Goal: Transaction & Acquisition: Book appointment/travel/reservation

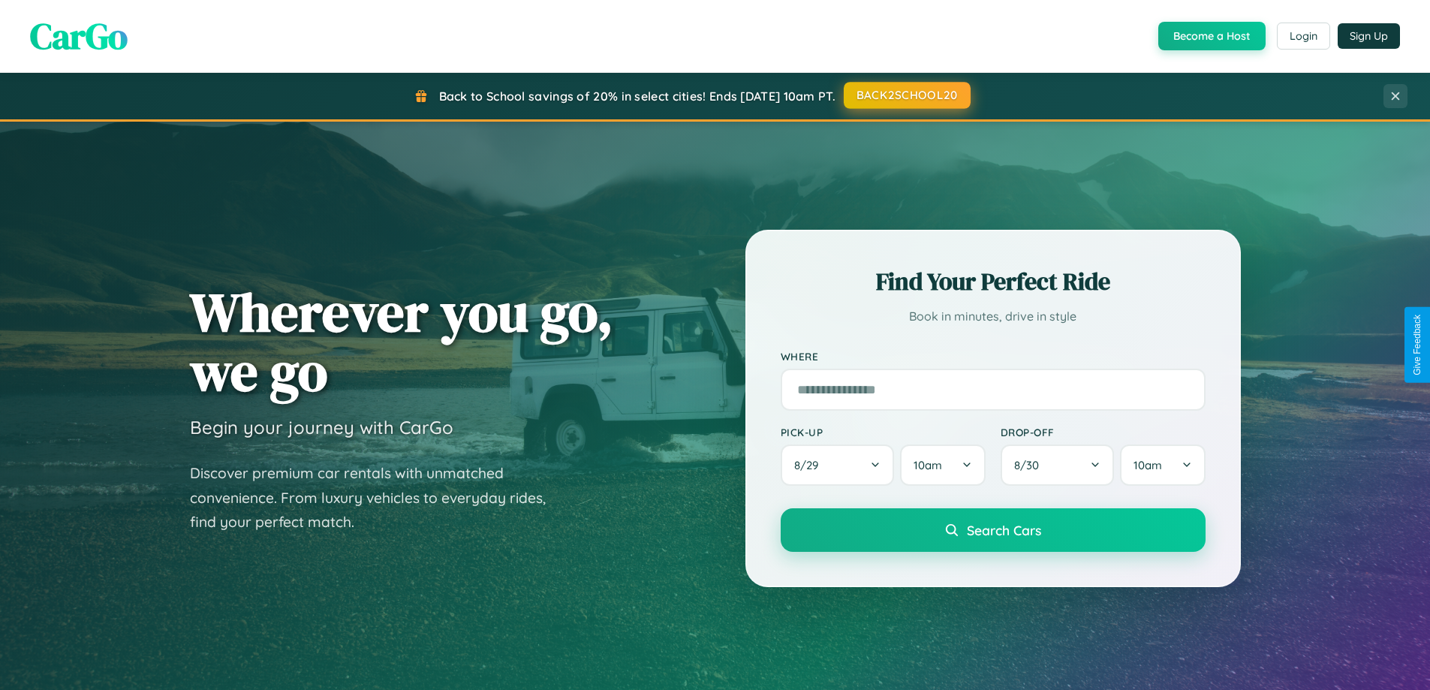
click at [906, 95] on button "BACK2SCHOOL20" at bounding box center [906, 95] width 127 height 27
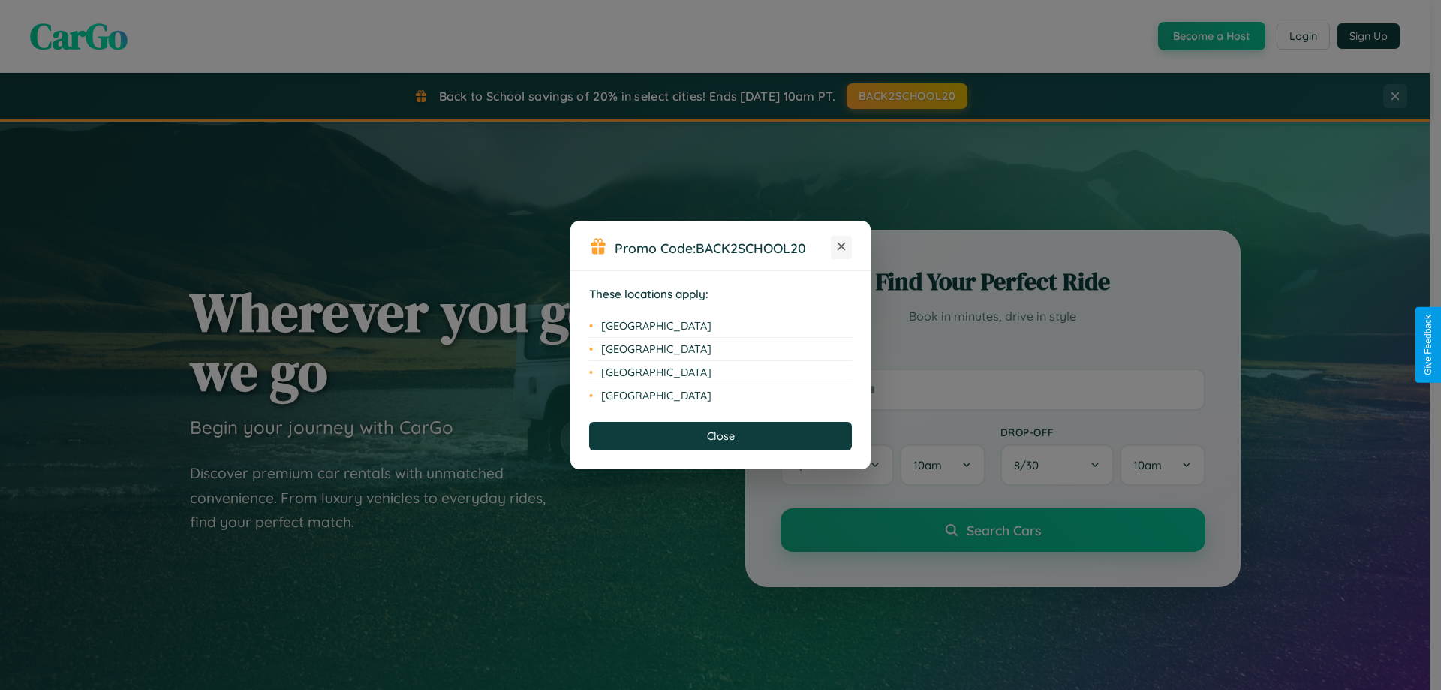
click at [841, 247] on icon at bounding box center [841, 246] width 8 height 8
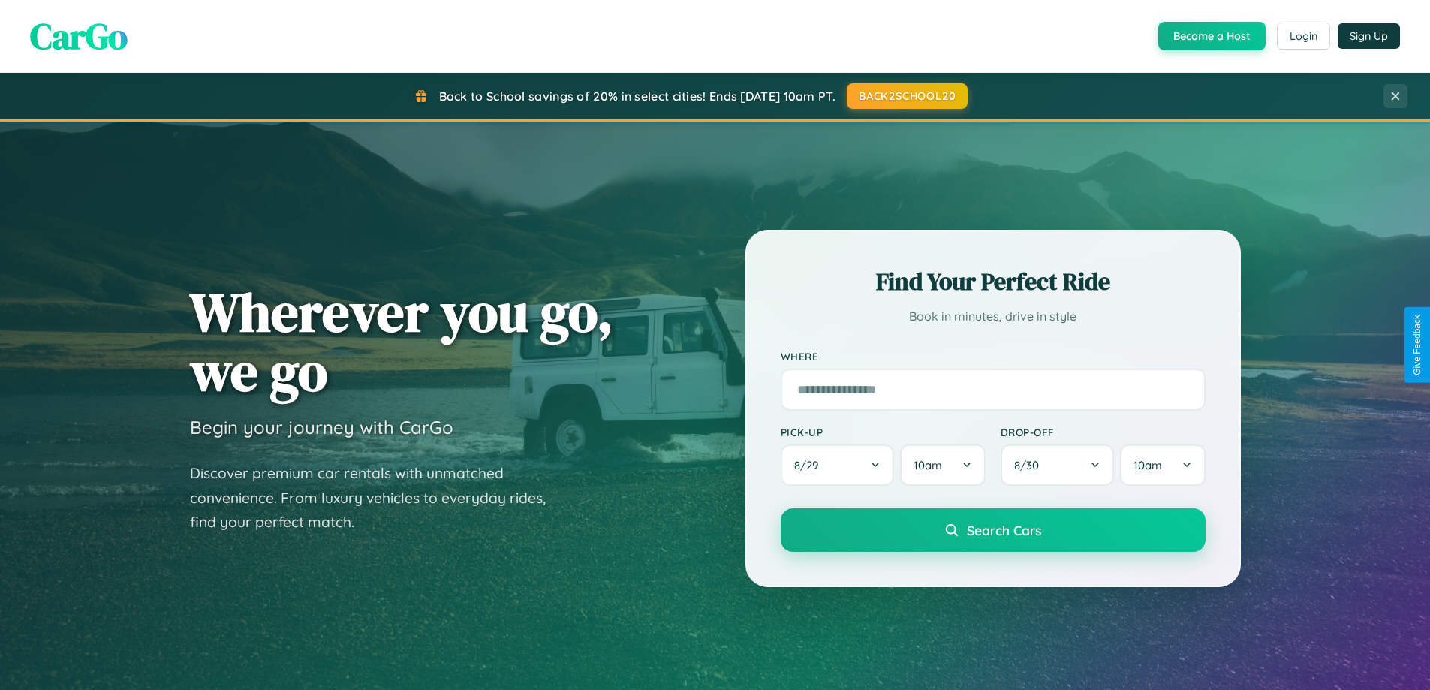
scroll to position [647, 0]
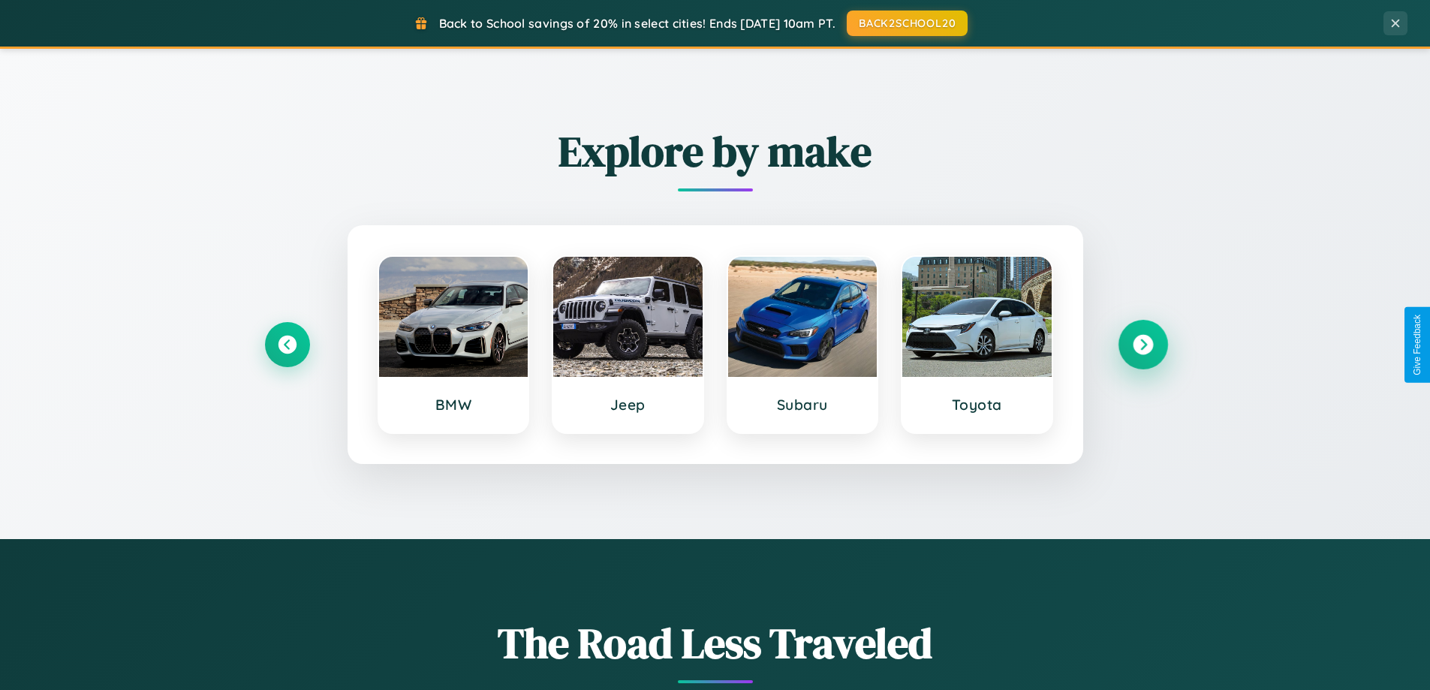
click at [1142, 344] on icon at bounding box center [1142, 345] width 20 height 20
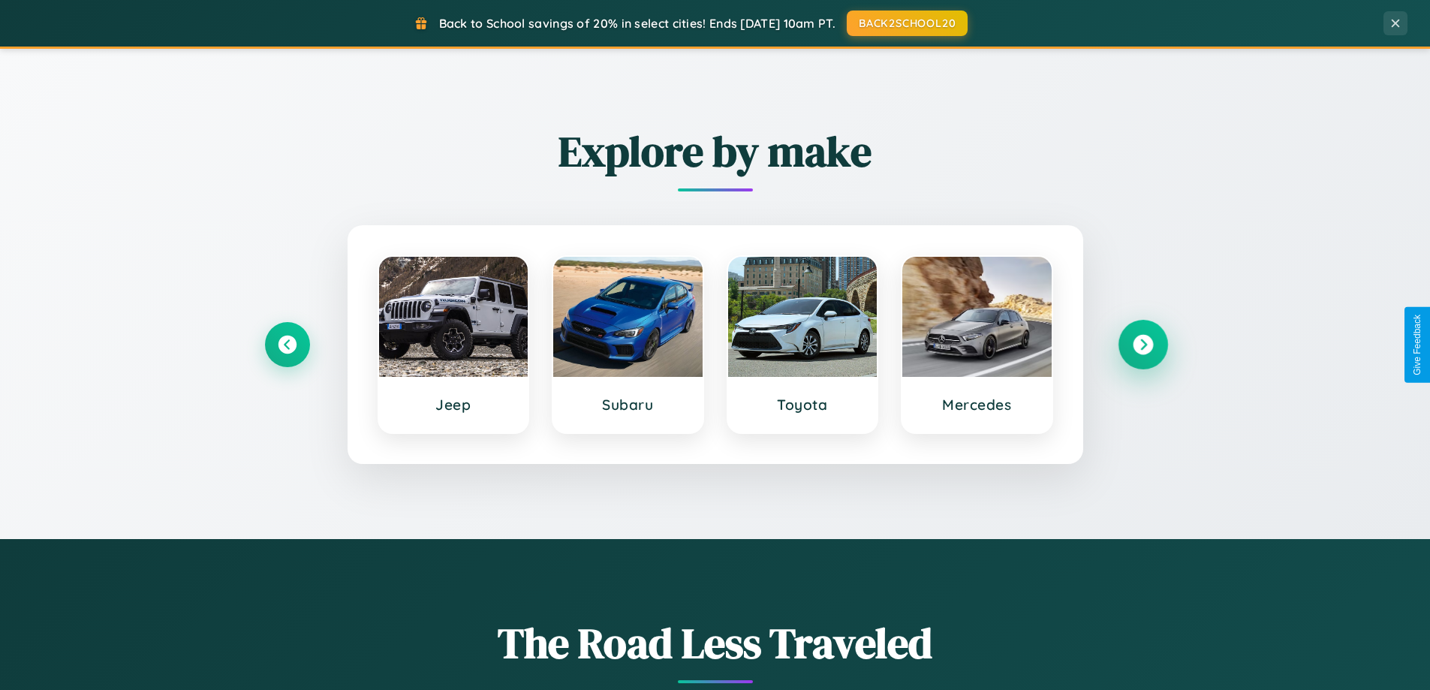
click at [1142, 344] on icon at bounding box center [1142, 345] width 20 height 20
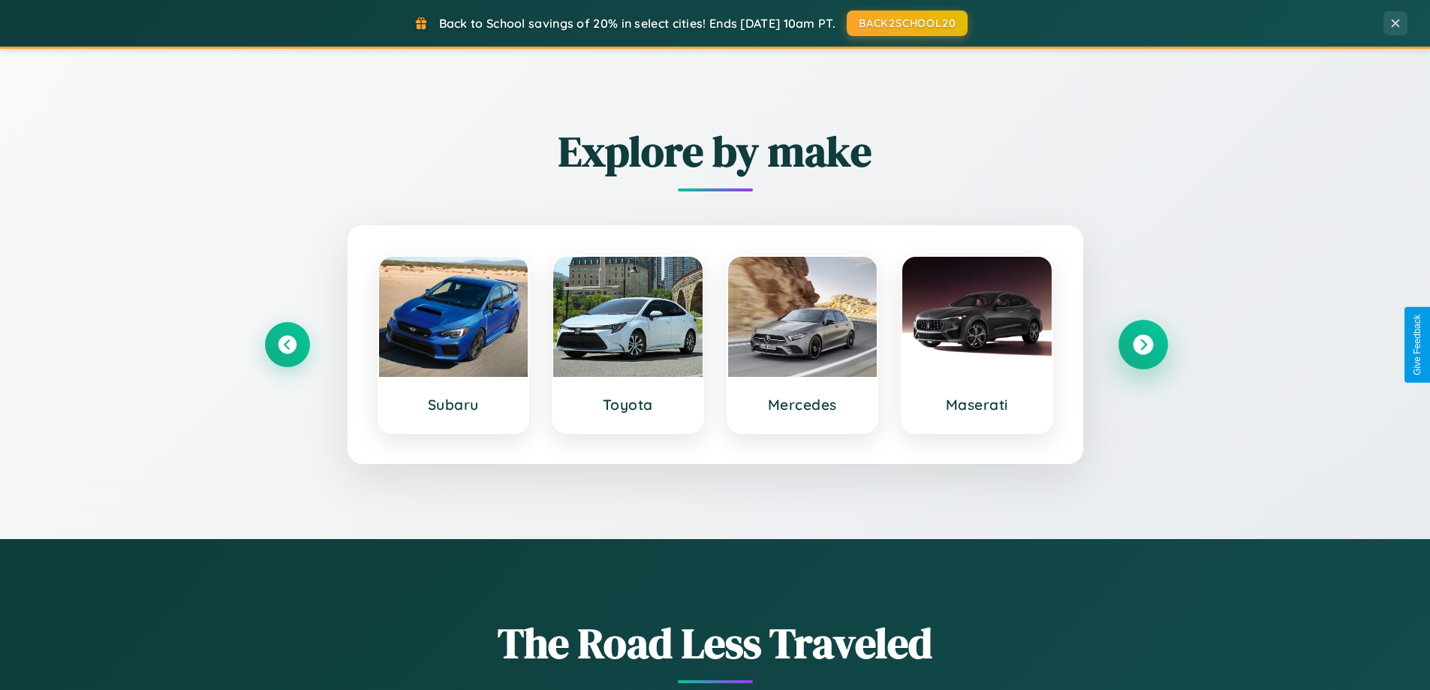
click at [1142, 344] on icon at bounding box center [1142, 345] width 20 height 20
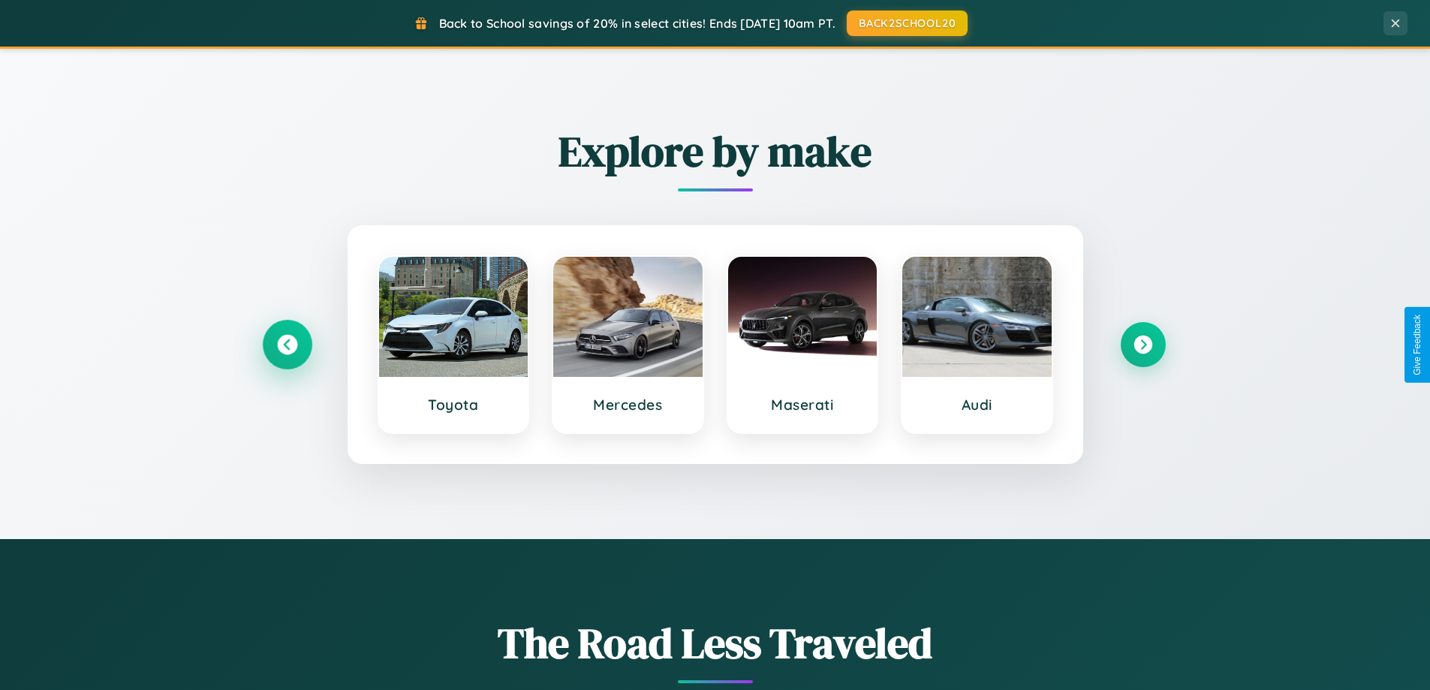
click at [287, 344] on icon at bounding box center [287, 345] width 20 height 20
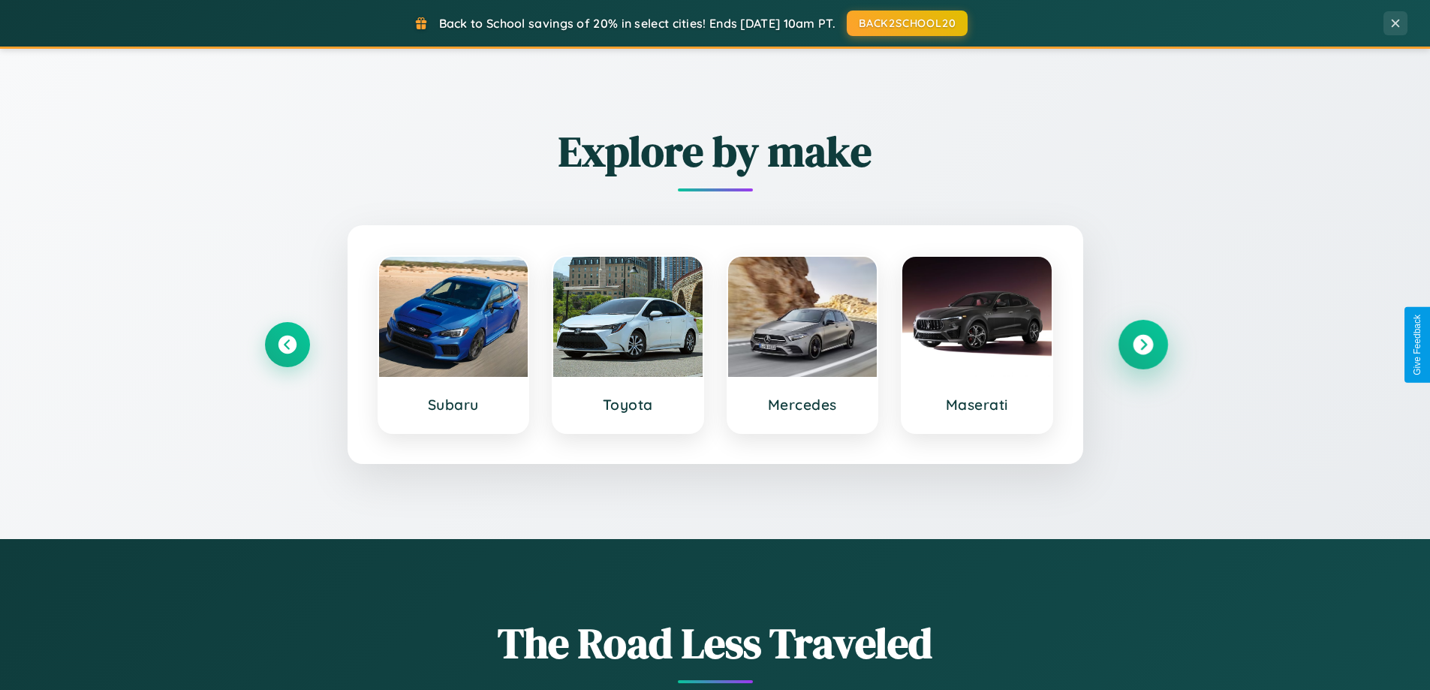
click at [1142, 344] on icon at bounding box center [1142, 345] width 20 height 20
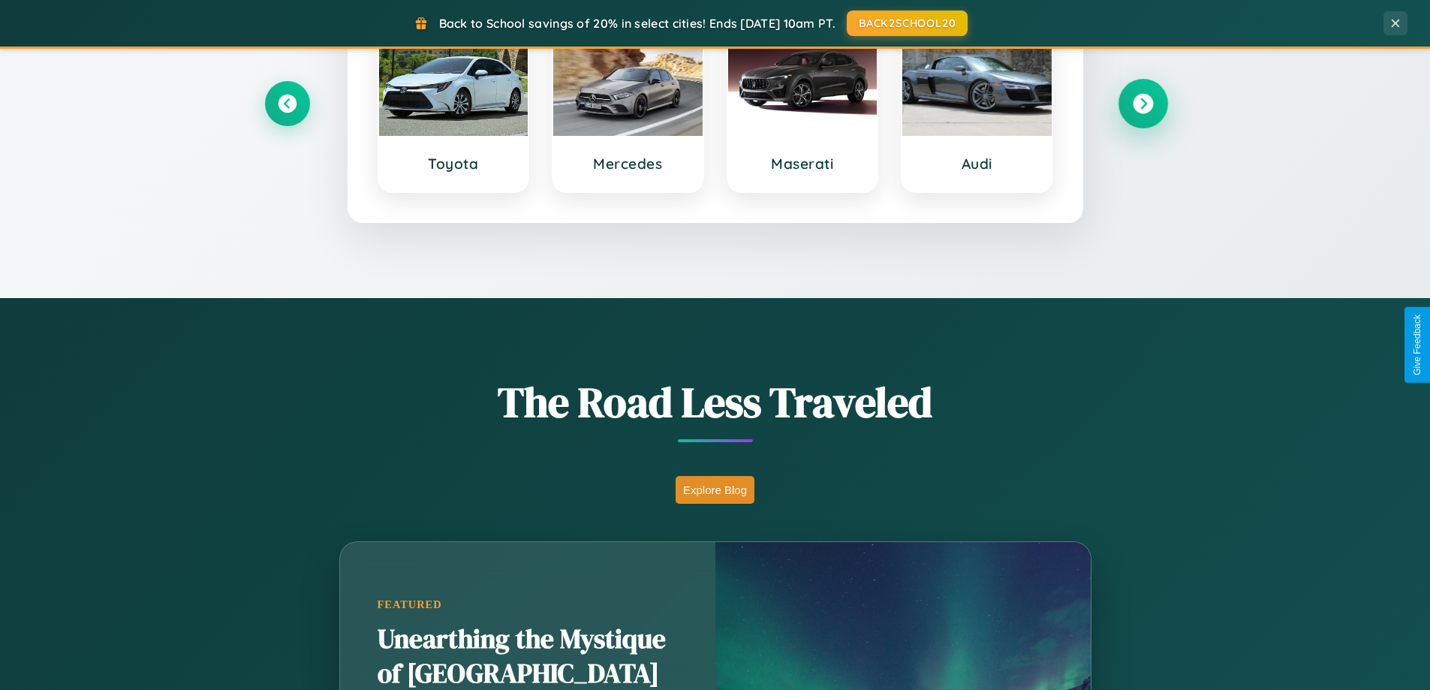
scroll to position [1033, 0]
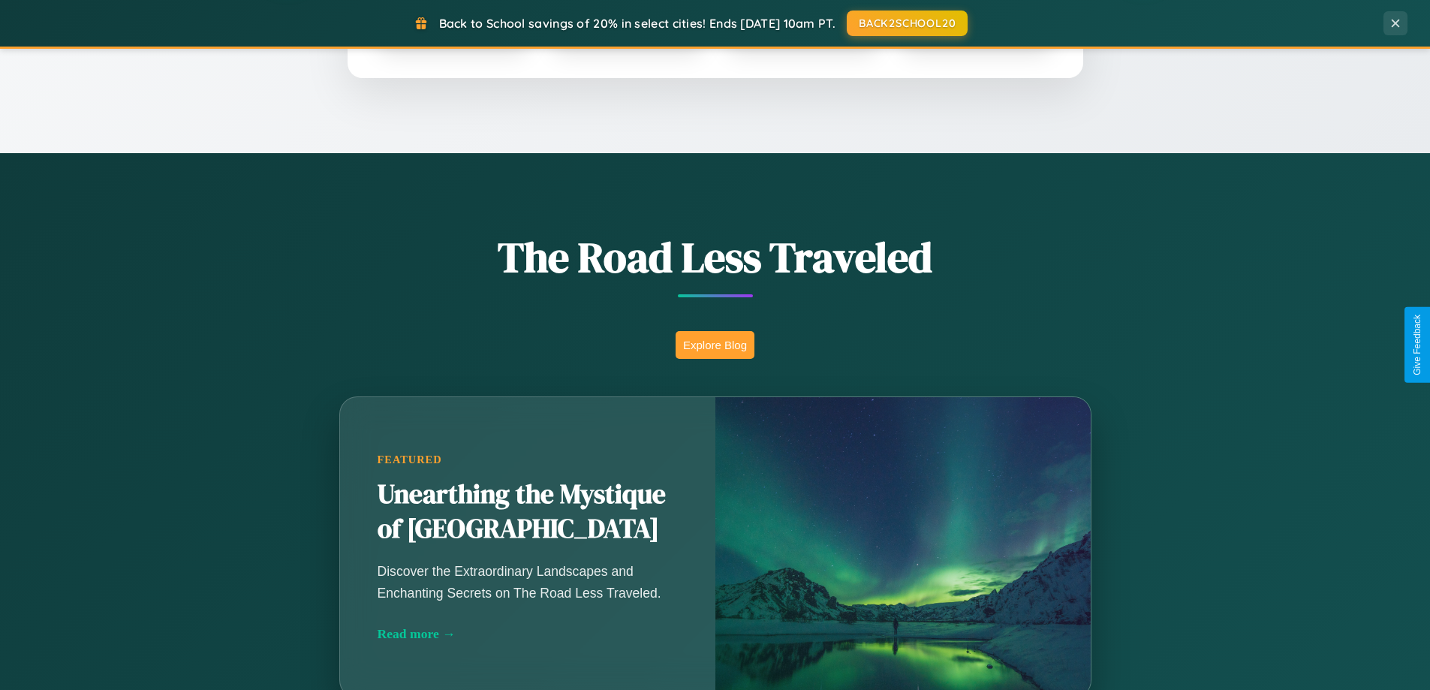
click at [714, 344] on button "Explore Blog" at bounding box center [714, 345] width 79 height 28
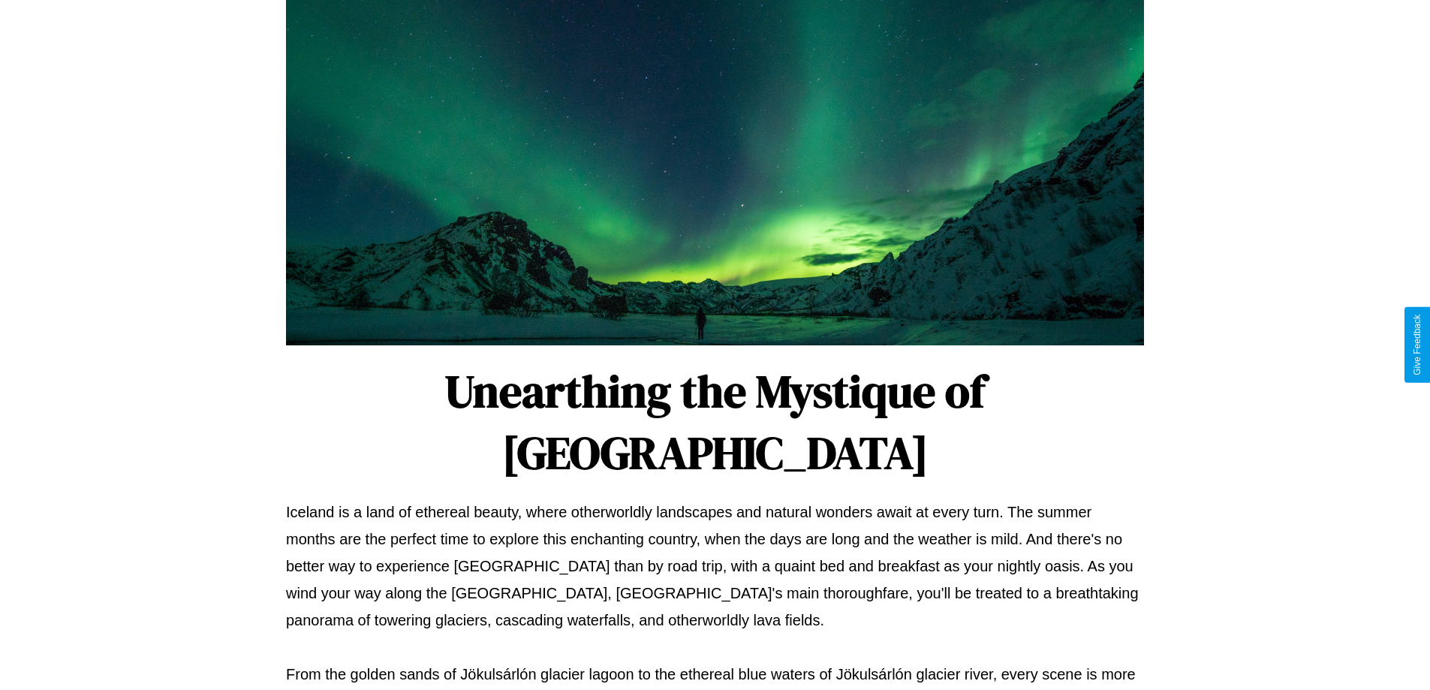
scroll to position [486, 0]
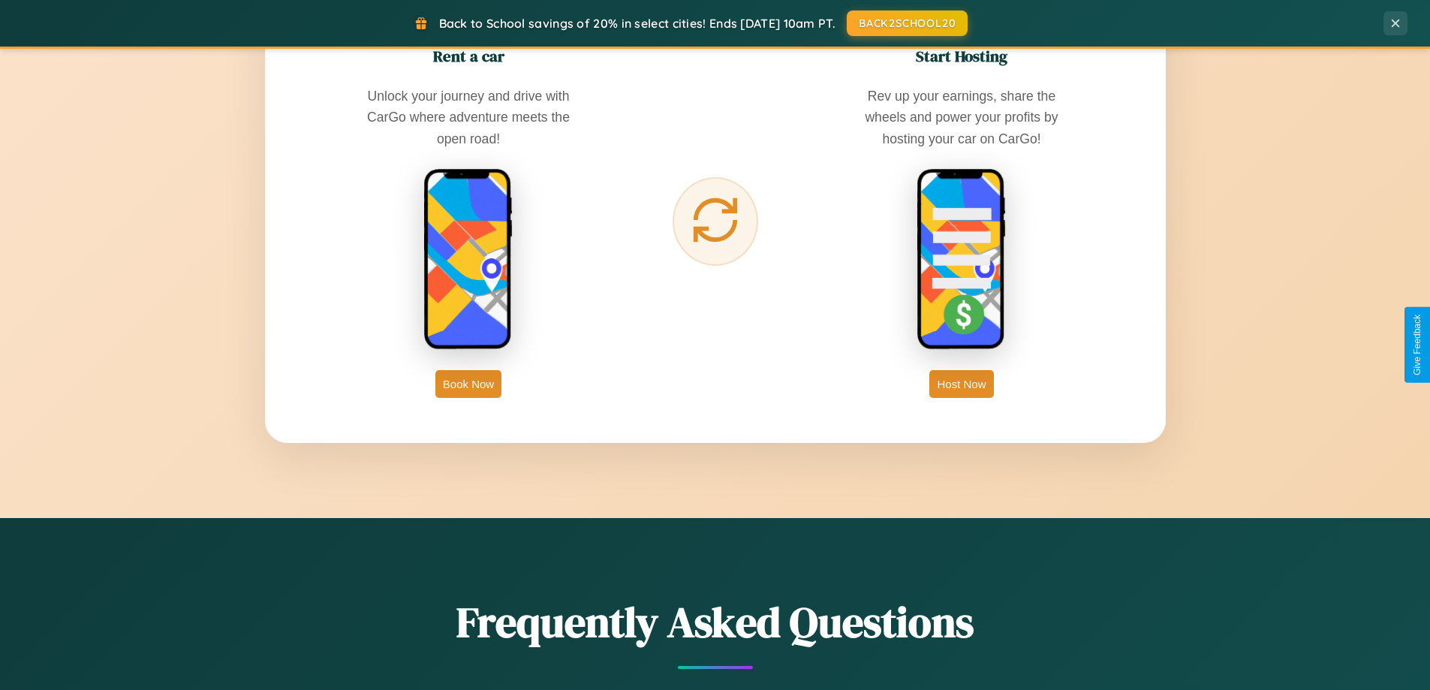
scroll to position [2411, 0]
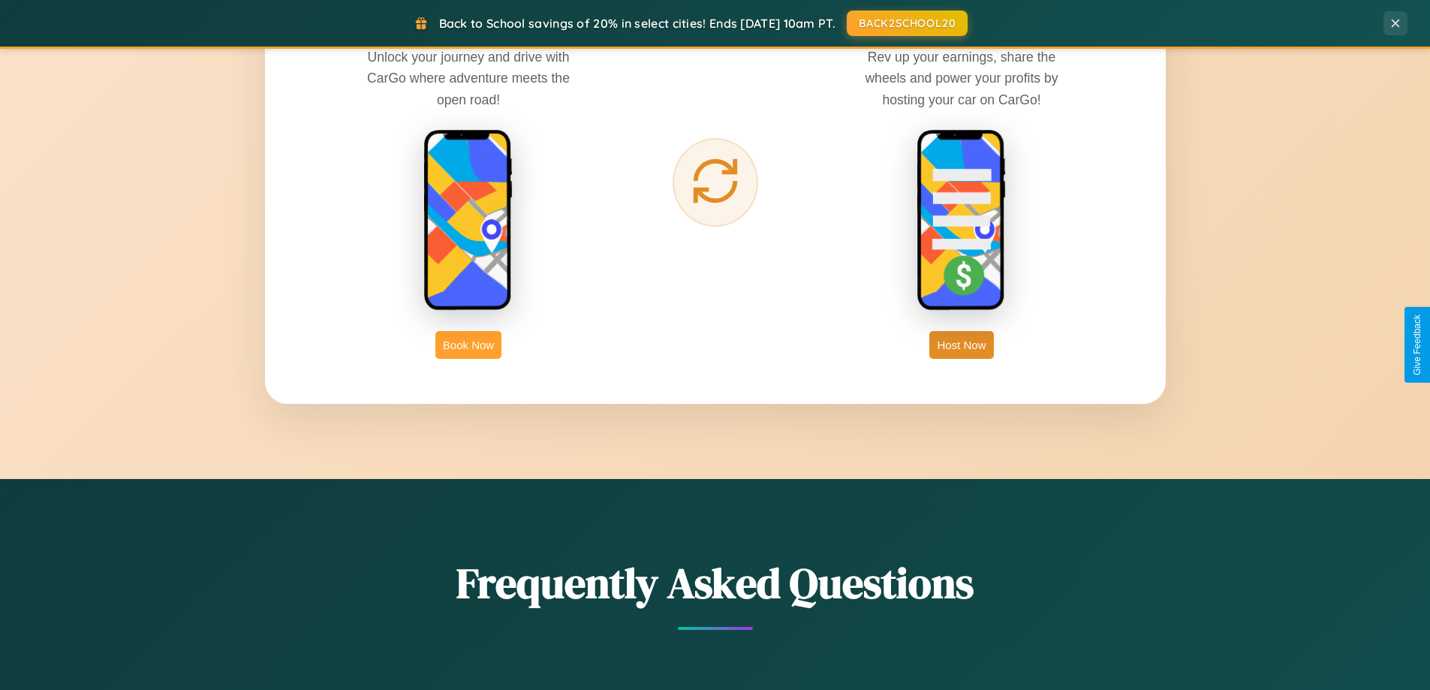
click at [468, 344] on button "Book Now" at bounding box center [468, 345] width 66 height 28
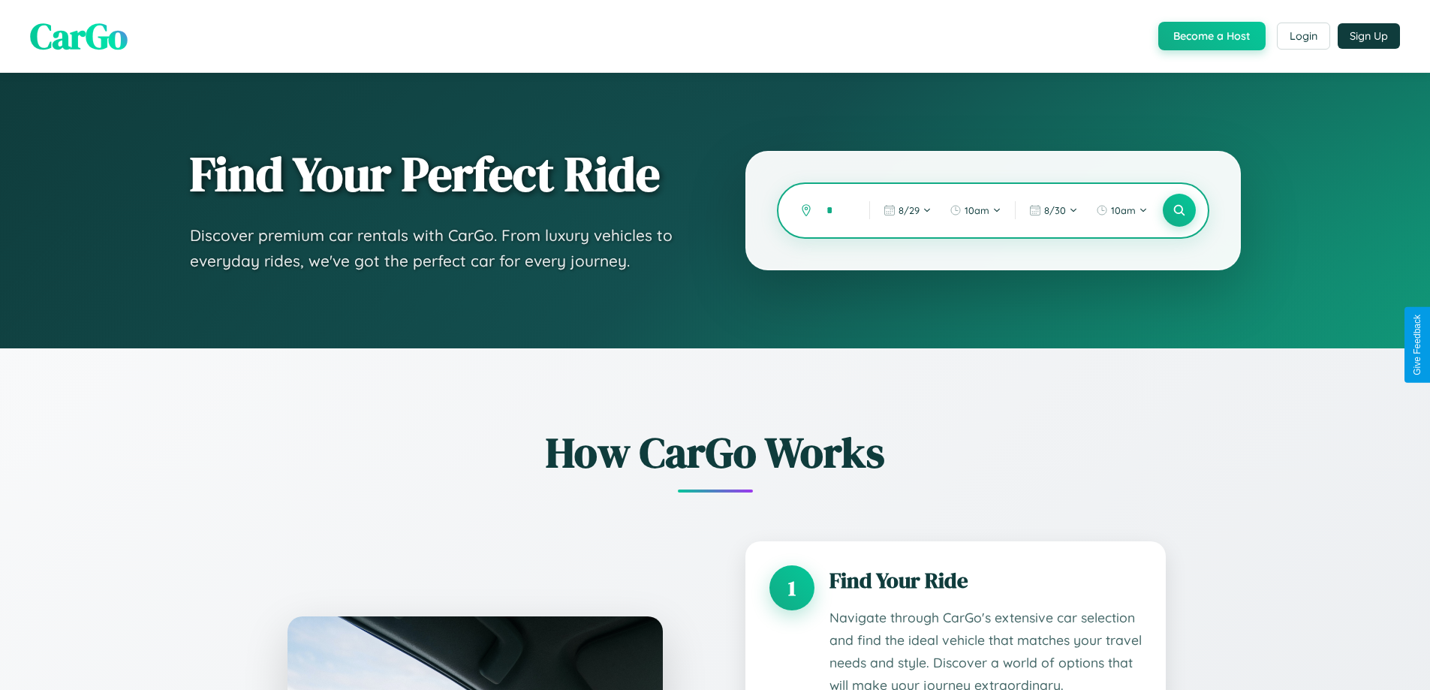
type input "**"
